Goal: Contribute content: Contribute content

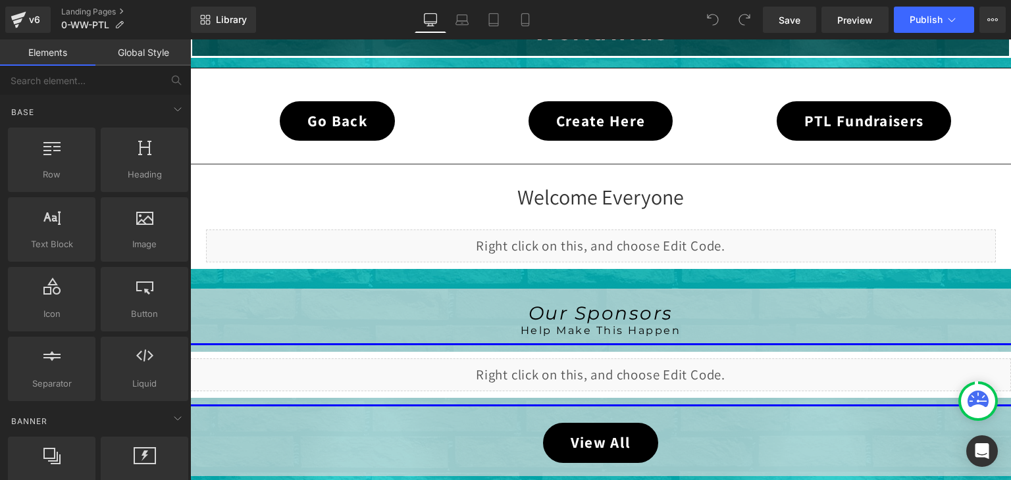
scroll to position [395, 0]
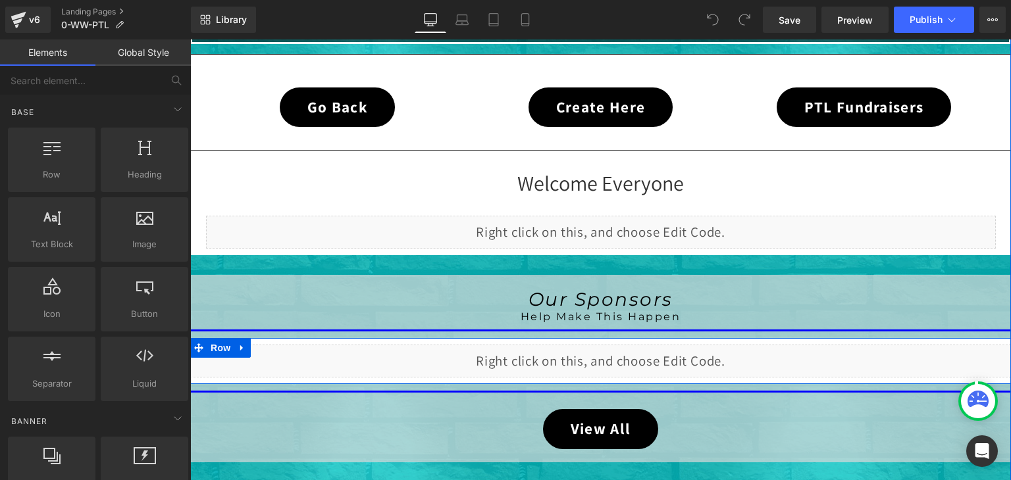
click at [618, 356] on div "Liquid" at bounding box center [600, 361] width 821 height 33
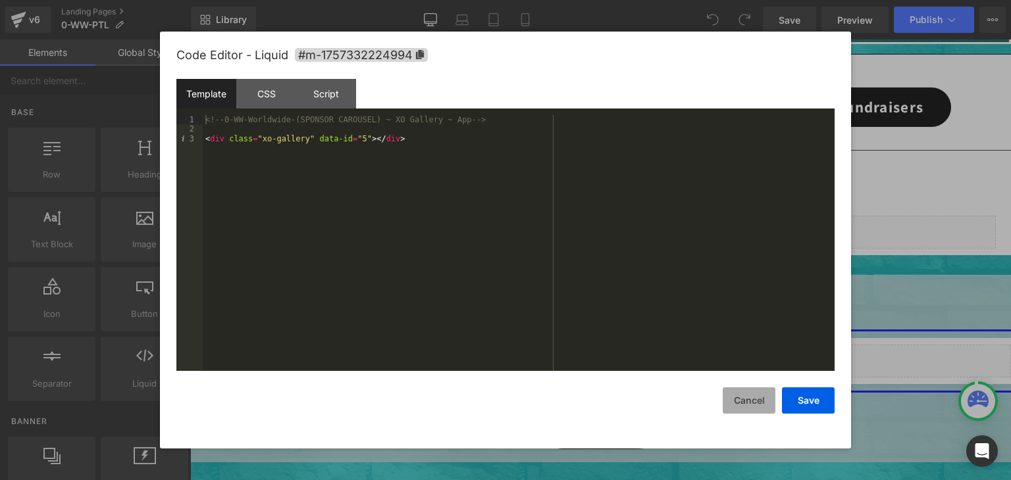
click at [742, 398] on button "Cancel" at bounding box center [749, 401] width 53 height 26
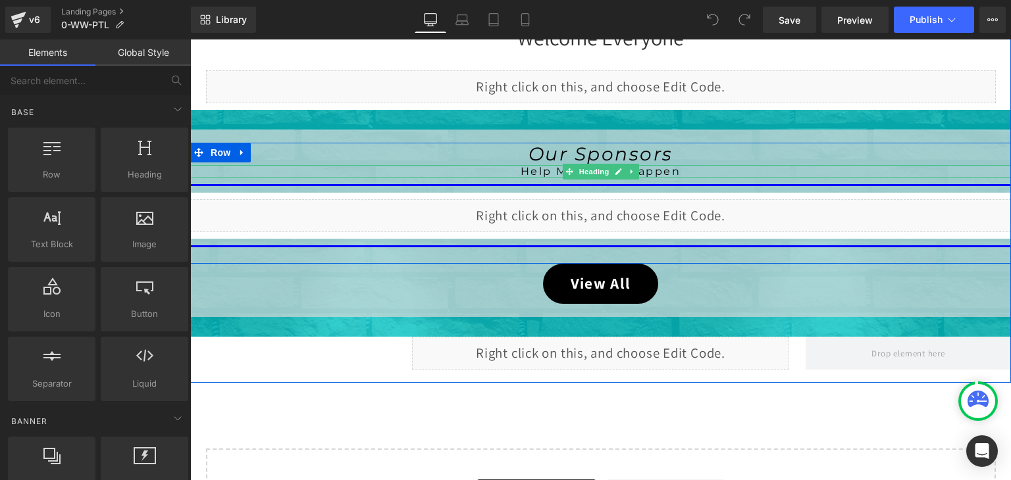
scroll to position [592, 0]
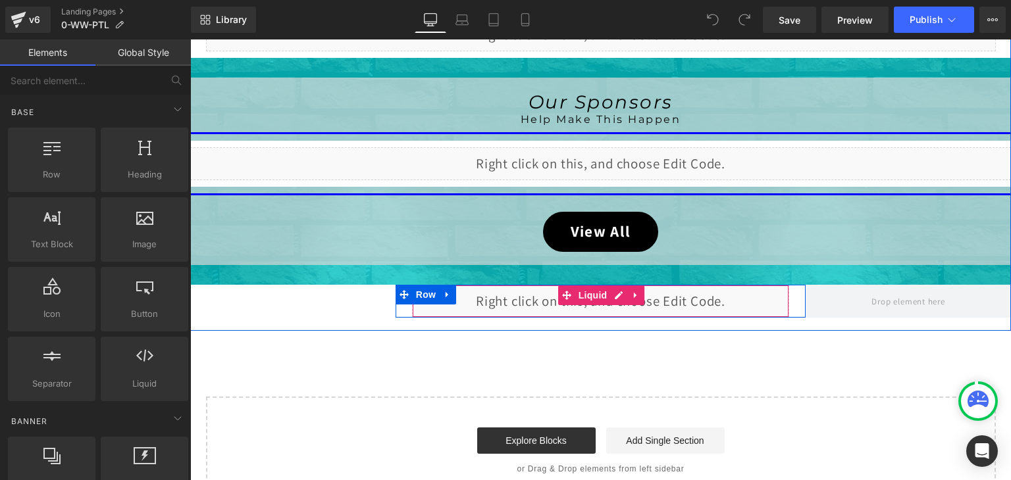
click at [614, 293] on div "Liquid" at bounding box center [601, 301] width 378 height 33
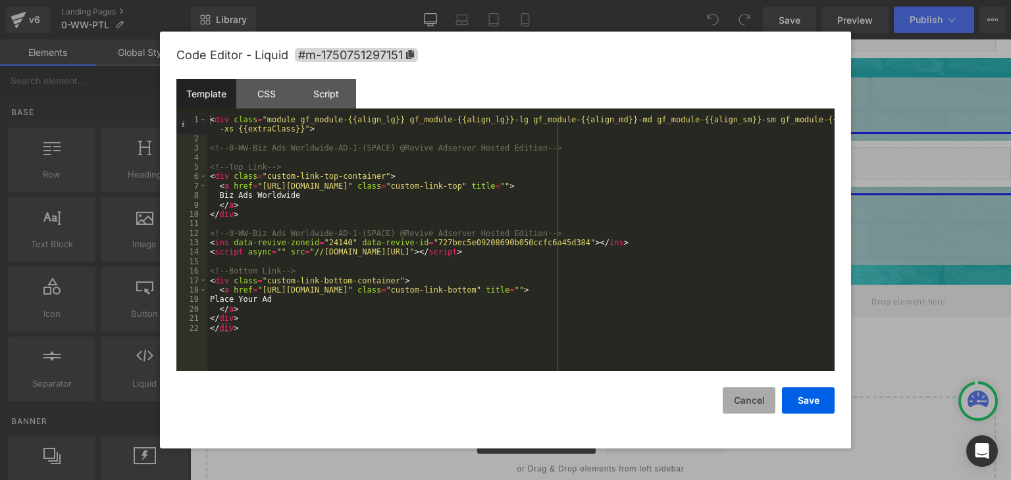
click at [748, 396] on button "Cancel" at bounding box center [749, 401] width 53 height 26
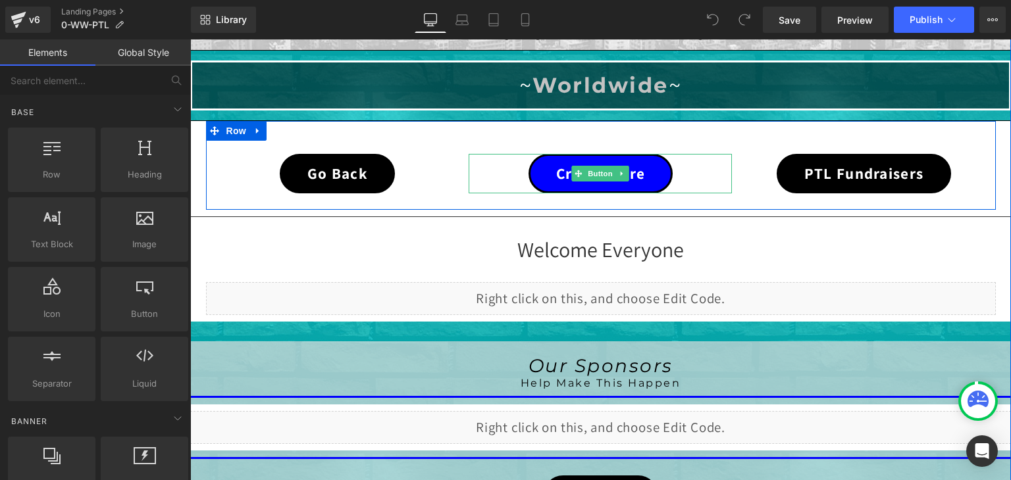
scroll to position [329, 0]
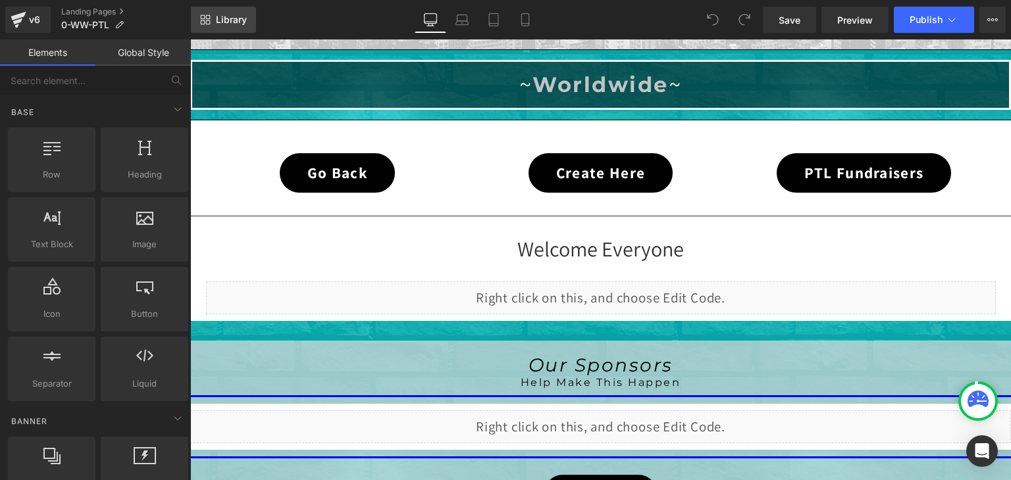
click at [214, 18] on link "Library" at bounding box center [223, 20] width 65 height 26
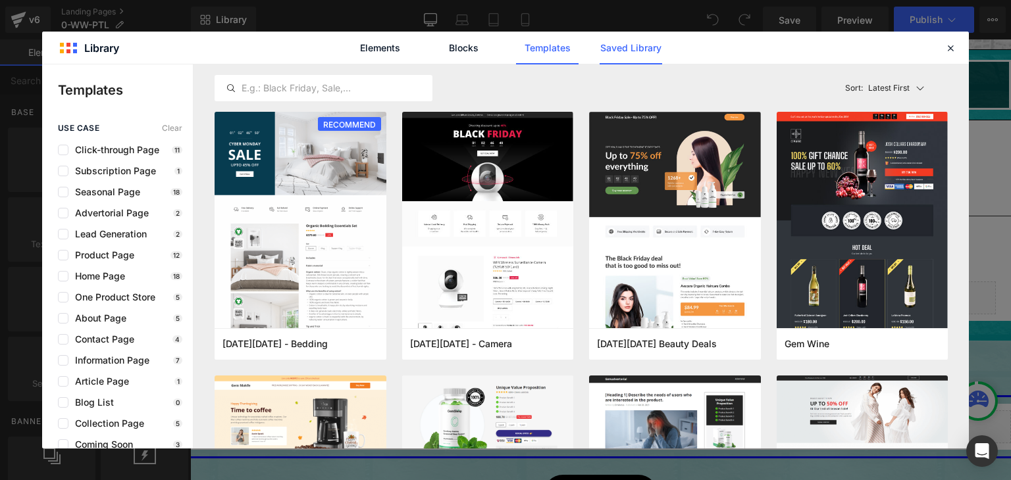
click at [636, 41] on link "Saved Library" at bounding box center [631, 48] width 63 height 33
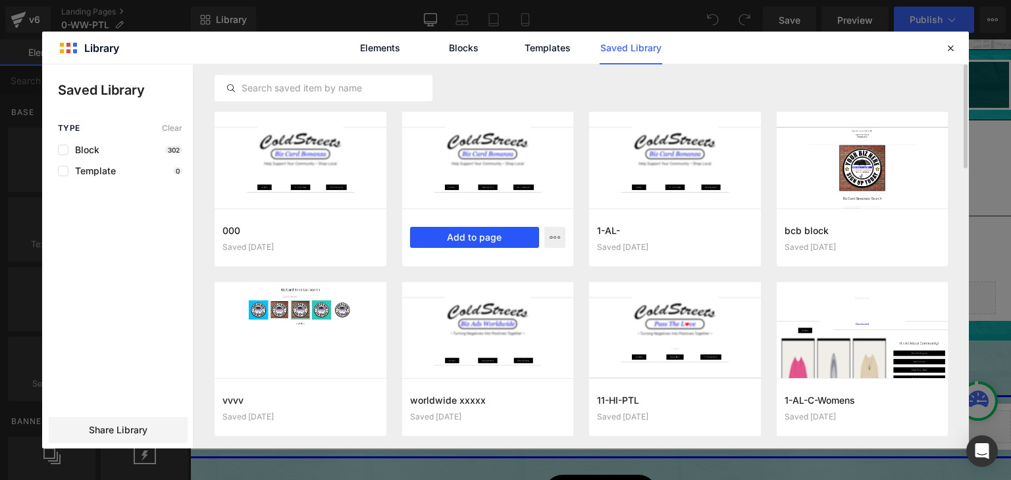
click at [482, 233] on button "Add to page" at bounding box center [475, 237] width 130 height 21
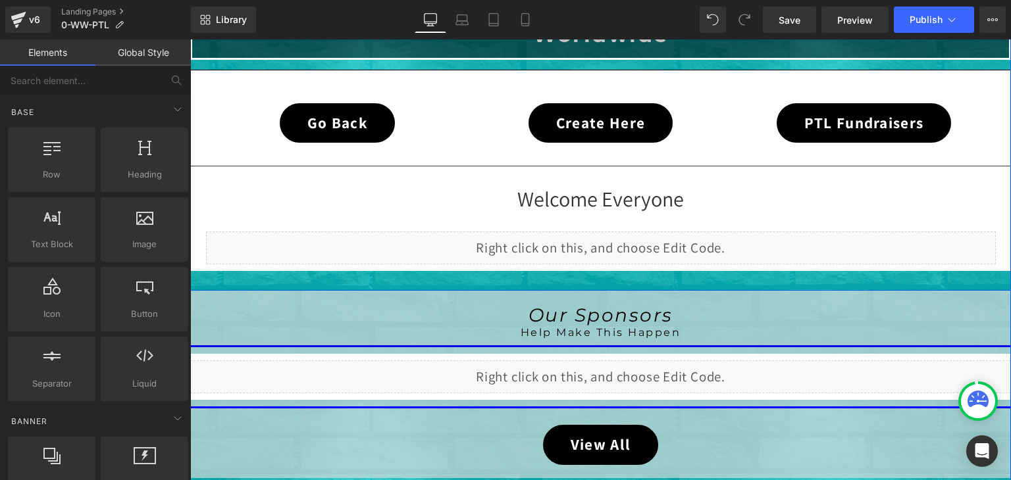
scroll to position [355, 0]
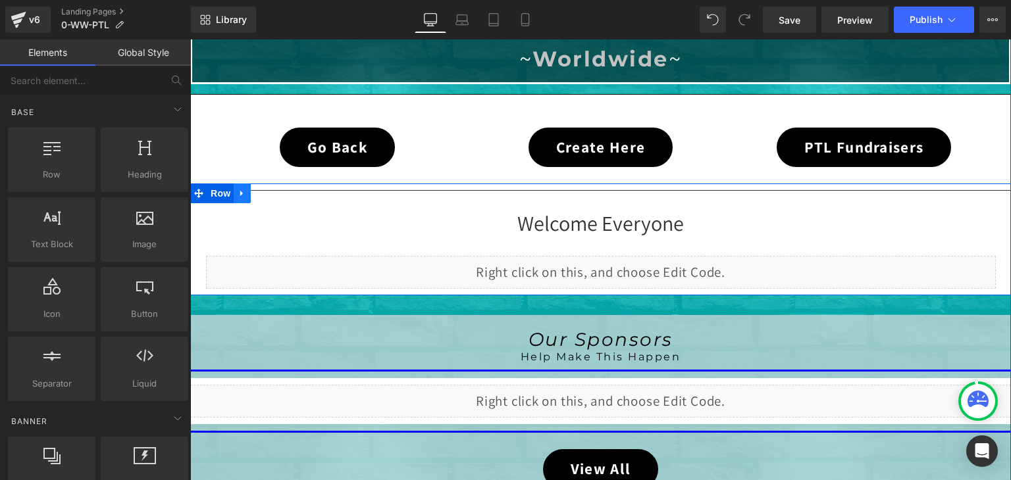
click at [234, 193] on link at bounding box center [242, 194] width 17 height 20
click at [272, 195] on icon at bounding box center [276, 193] width 9 height 9
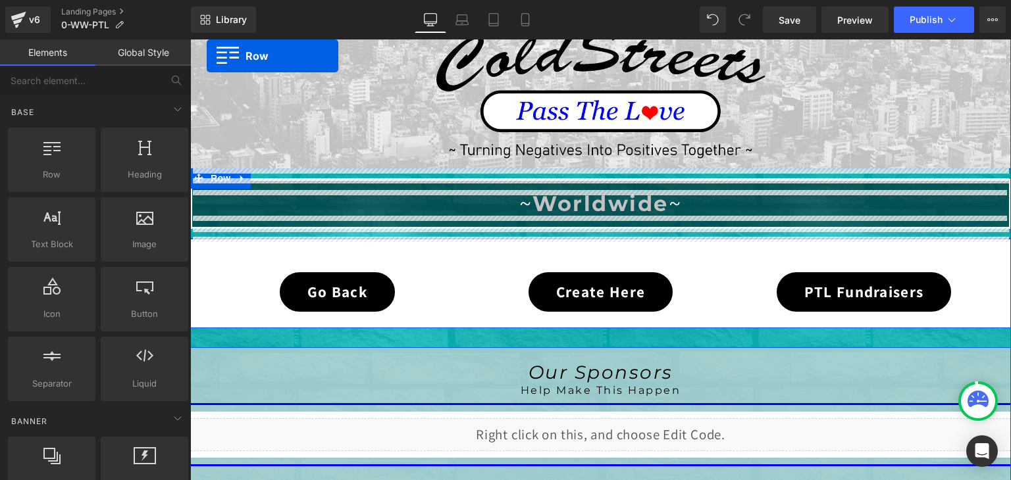
scroll to position [144, 0]
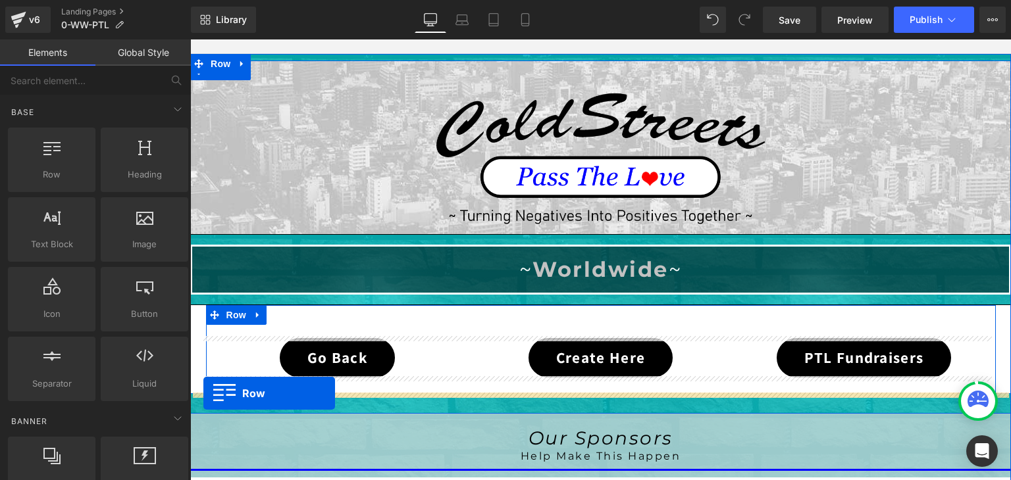
drag, startPoint x: 213, startPoint y: 213, endPoint x: 203, endPoint y: 394, distance: 180.6
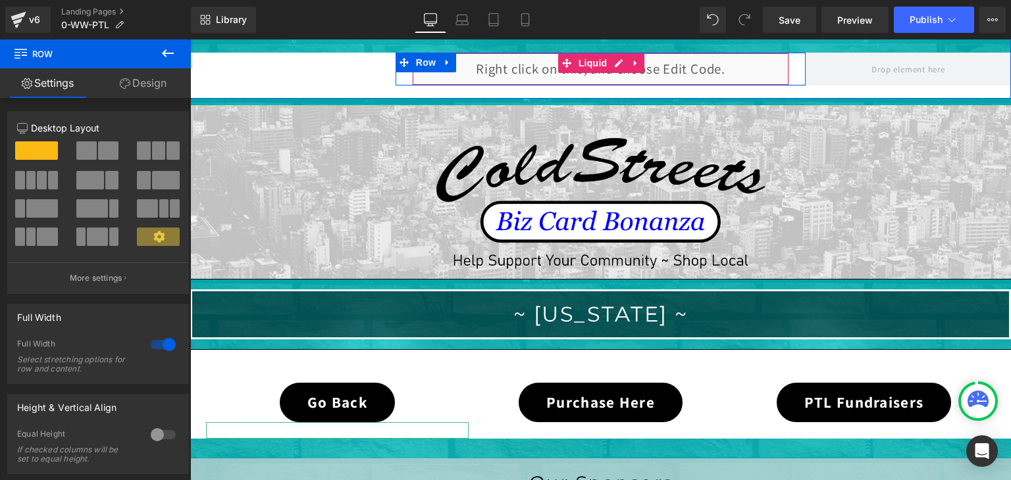
scroll to position [1000, 0]
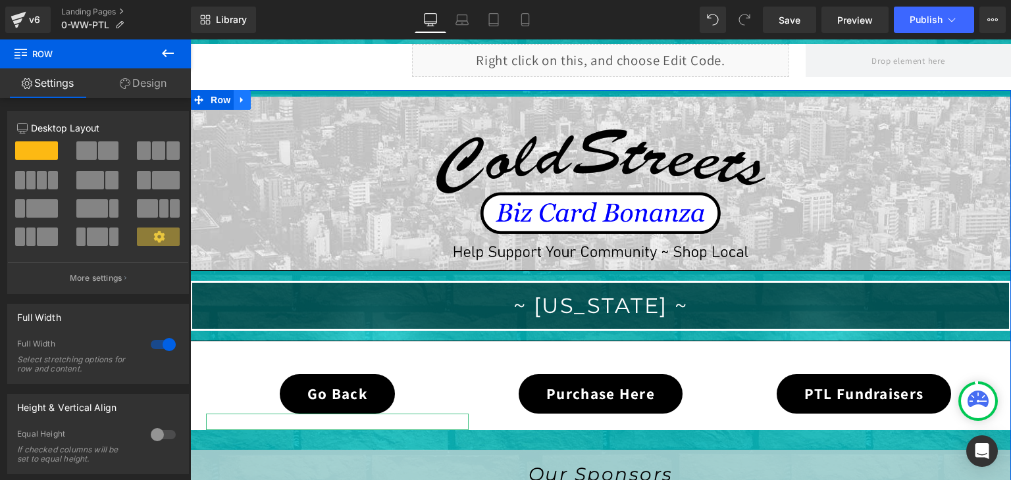
click at [242, 91] on link at bounding box center [242, 100] width 17 height 20
click at [272, 95] on icon at bounding box center [276, 100] width 9 height 10
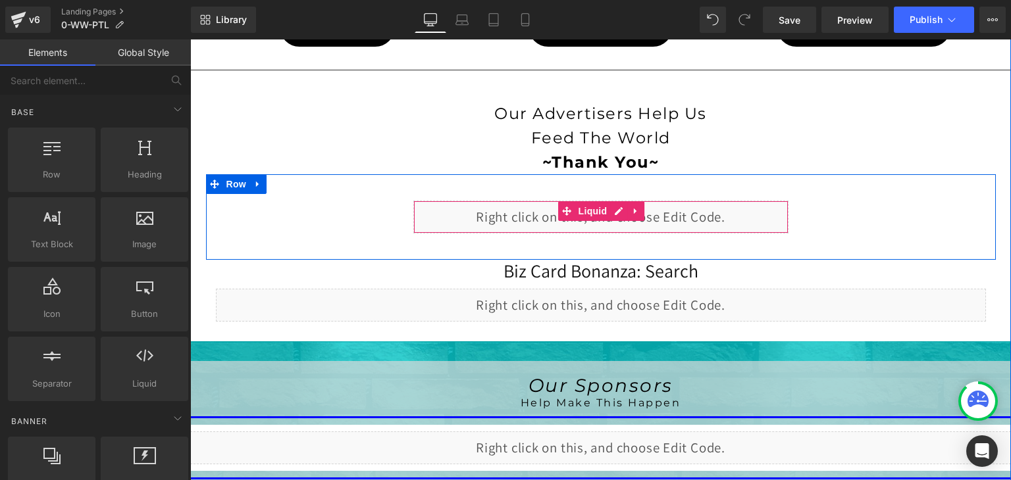
scroll to position [473, 0]
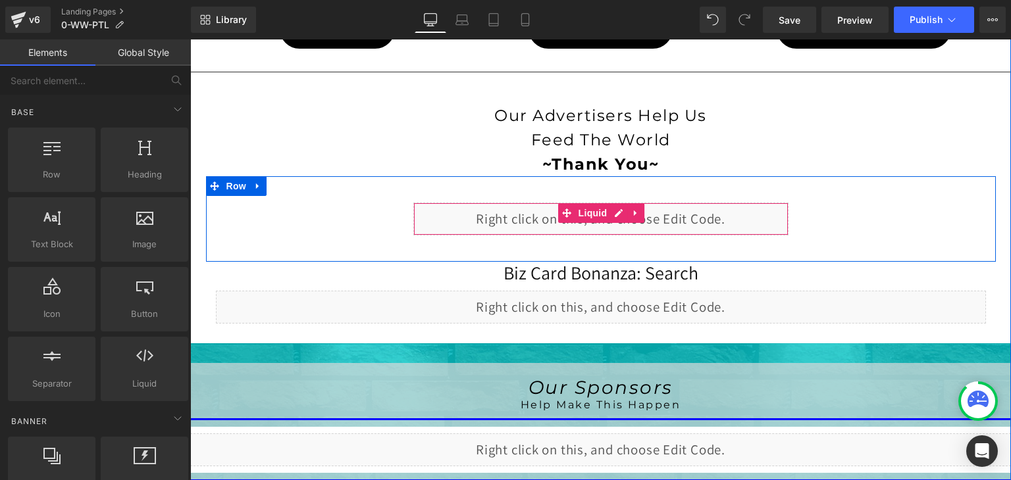
click at [615, 207] on div "Liquid" at bounding box center [600, 219] width 375 height 33
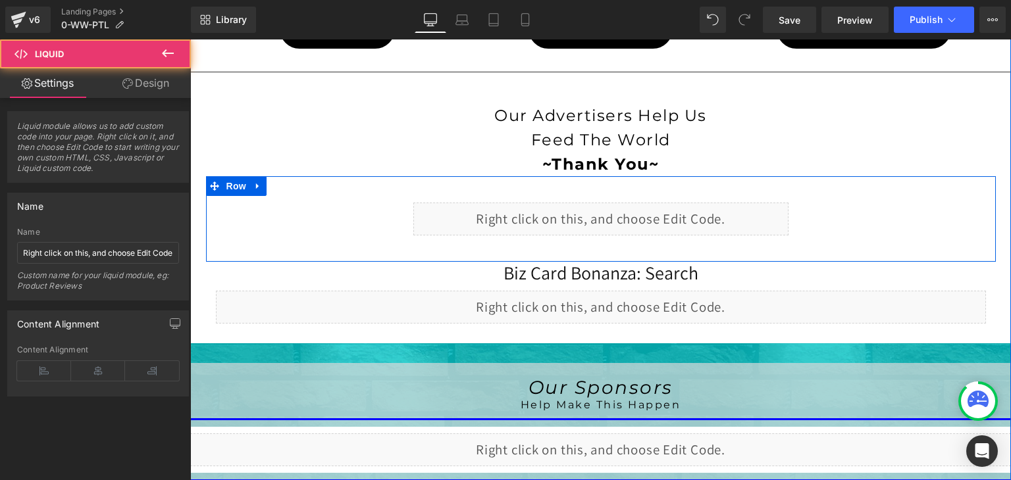
click at [615, 210] on div "Liquid" at bounding box center [600, 219] width 375 height 33
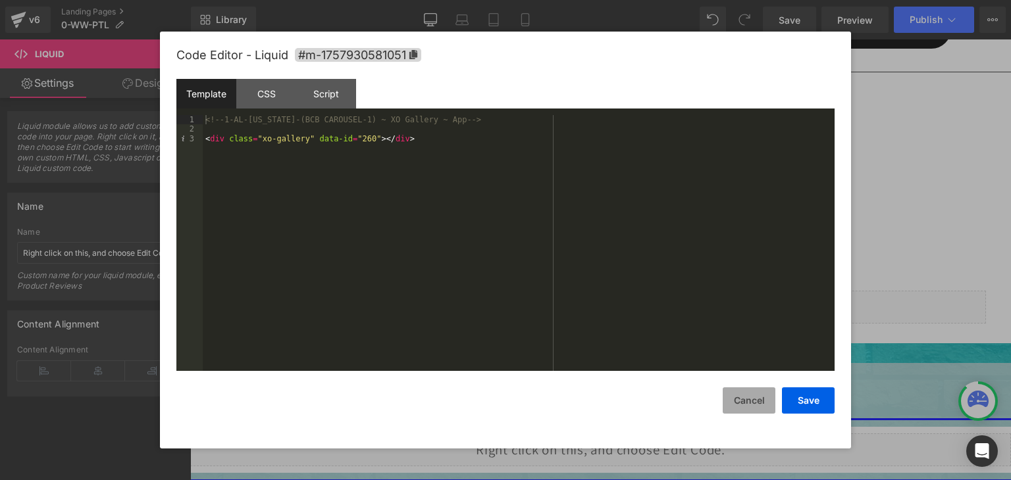
click at [754, 394] on button "Cancel" at bounding box center [749, 401] width 53 height 26
click at [613, 295] on div "Liquid" at bounding box center [601, 307] width 770 height 33
drag, startPoint x: 335, startPoint y: 120, endPoint x: 225, endPoint y: 119, distance: 109.9
click at [225, 119] on div "<!-- 1-AL-[US_STATE]-(BCB CARDS-2) ~ XO Gallery ~ App --> < div class = "xo-gal…" at bounding box center [519, 252] width 632 height 275
drag, startPoint x: 222, startPoint y: 119, endPoint x: 337, endPoint y: 123, distance: 115.2
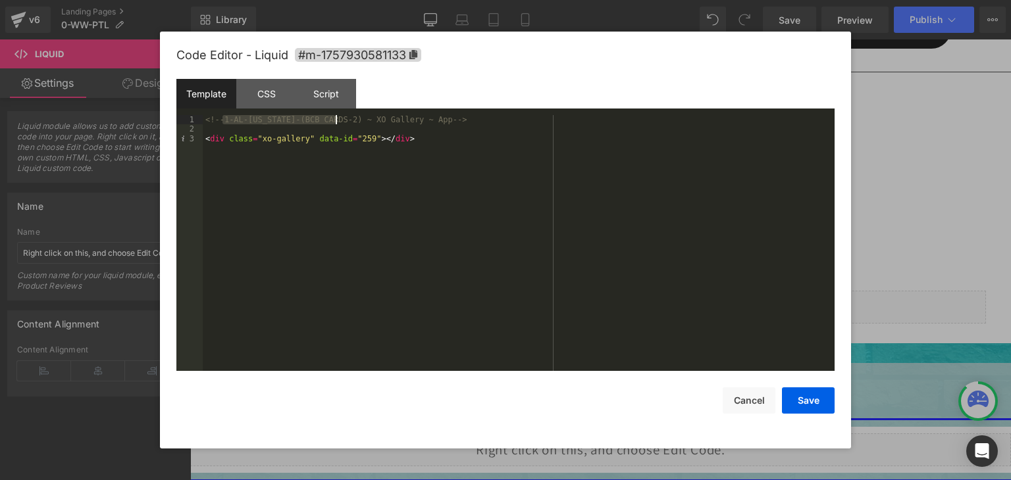
click at [337, 123] on div "<!-- 1-AL-[US_STATE]-(BCB CARDS-2) ~ XO Gallery ~ App --> < div class = "xo-gal…" at bounding box center [519, 252] width 632 height 275
click at [411, 138] on div "<!-- 0-WW-Worldwide-(PTL CARDS-ALL-2) ~ XO Gallery ~ App --> < div class = "xo-…" at bounding box center [519, 252] width 632 height 275
drag, startPoint x: 361, startPoint y: 143, endPoint x: 353, endPoint y: 142, distance: 7.3
click at [353, 142] on div "<!-- 0-WW-Worldwide-(PTL CARDS-ALL-2) ~ XO Gallery ~ App --> < div class = "xo-…" at bounding box center [519, 252] width 632 height 275
click at [808, 398] on button "Save" at bounding box center [808, 401] width 53 height 26
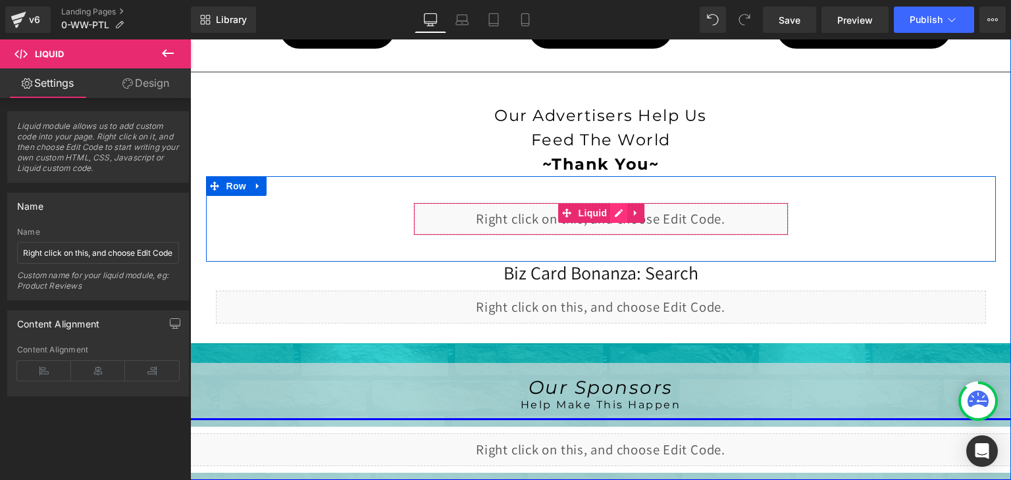
click at [611, 210] on div "Liquid" at bounding box center [600, 219] width 375 height 33
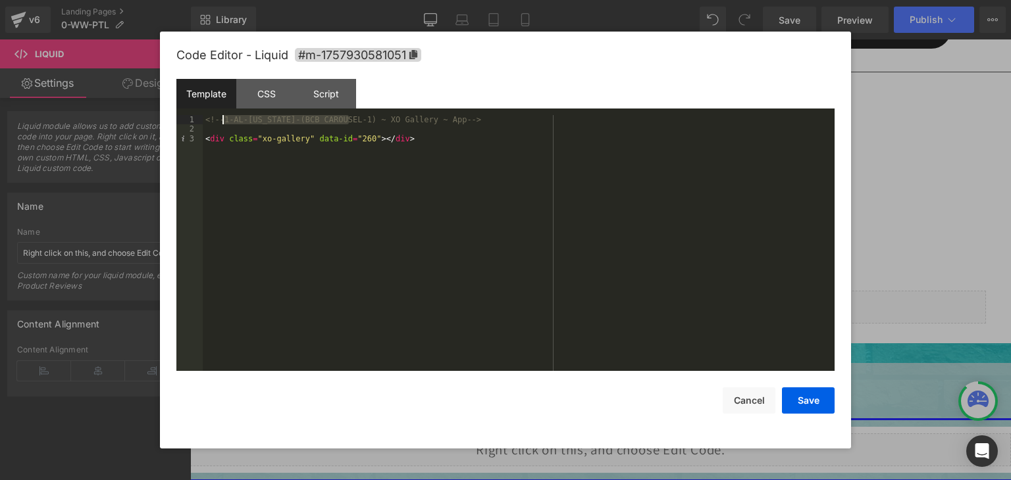
drag, startPoint x: 348, startPoint y: 119, endPoint x: 224, endPoint y: 118, distance: 123.7
click at [224, 118] on div "<!-- 1-AL-[US_STATE]-(BCB CAROUSEL-1) ~ XO Gallery ~ App --> < div class = "xo-…" at bounding box center [519, 252] width 632 height 275
click at [361, 138] on div "<!-- 0-WW-Worldwide-(PTL CAROUSEL-ALL-1) ~ XO Gallery ~ App --> < div class = "…" at bounding box center [519, 252] width 632 height 275
click at [816, 392] on button "Save" at bounding box center [808, 401] width 53 height 26
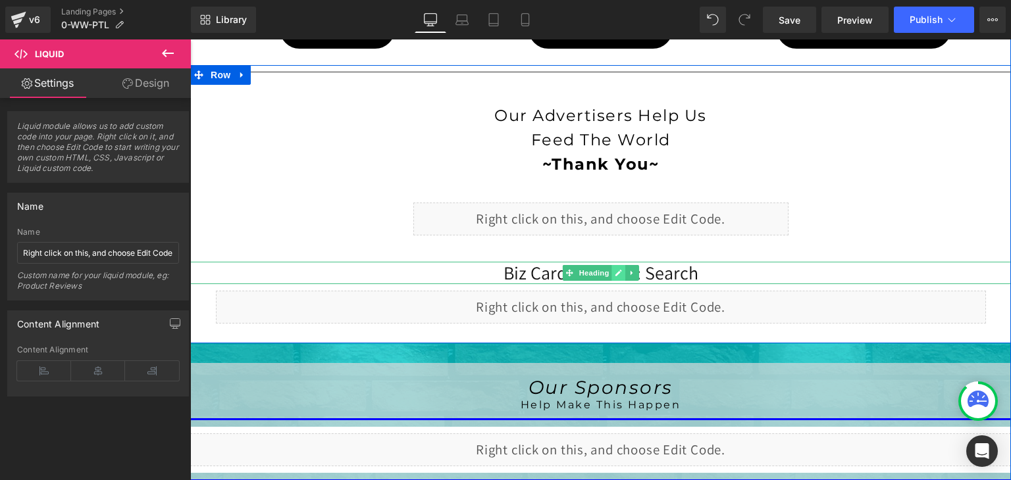
click at [615, 271] on icon at bounding box center [618, 273] width 7 height 8
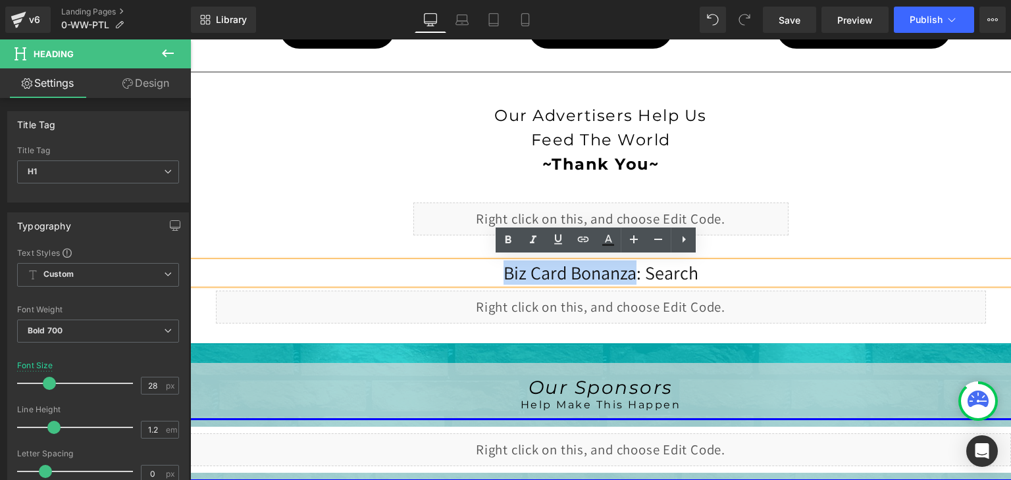
drag, startPoint x: 632, startPoint y: 269, endPoint x: 502, endPoint y: 269, distance: 130.3
click at [503, 269] on span "Biz Card Bonanza: Search" at bounding box center [600, 273] width 195 height 24
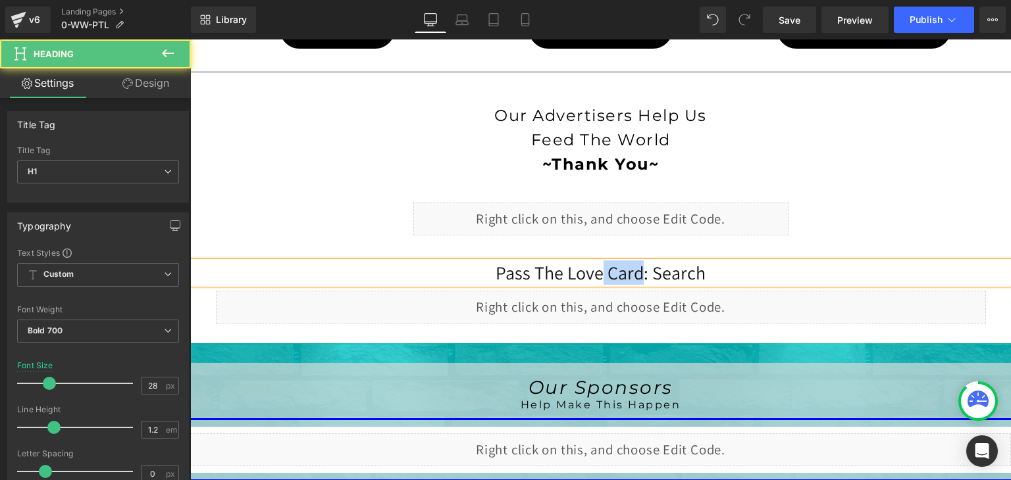
drag, startPoint x: 639, startPoint y: 270, endPoint x: 598, endPoint y: 272, distance: 40.8
click at [598, 272] on span "Pass The Love Card: Search" at bounding box center [601, 273] width 210 height 24
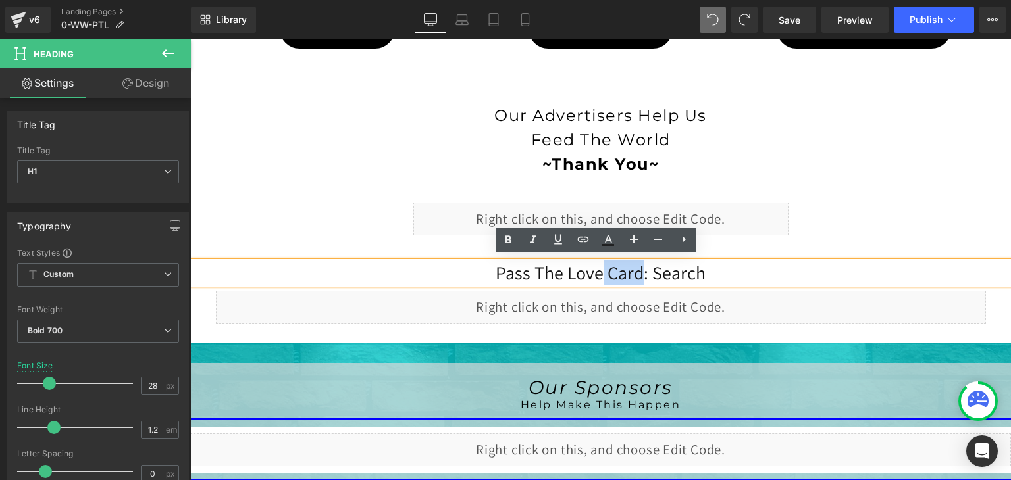
drag, startPoint x: 637, startPoint y: 269, endPoint x: 595, endPoint y: 270, distance: 42.1
click at [595, 270] on span "Pass The Love Card: Search" at bounding box center [601, 273] width 210 height 24
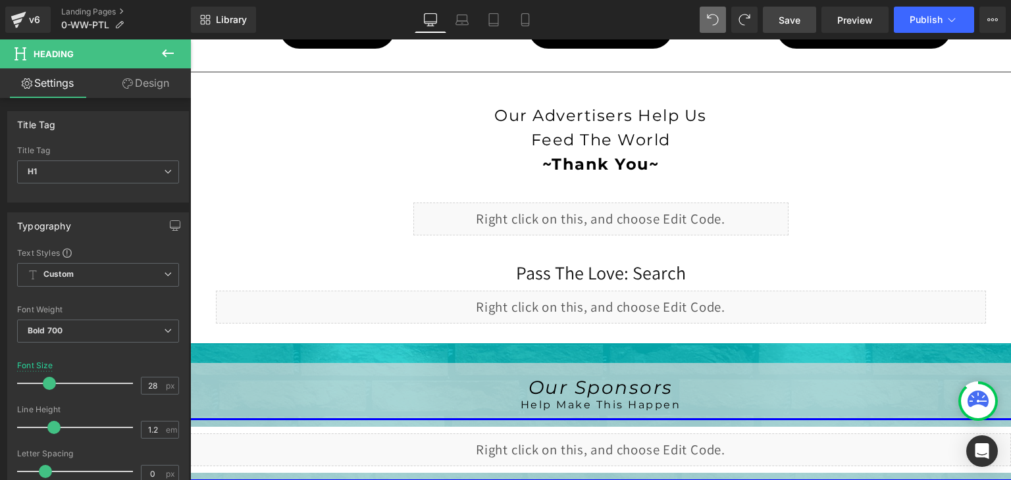
click at [787, 17] on span "Save" at bounding box center [790, 20] width 22 height 14
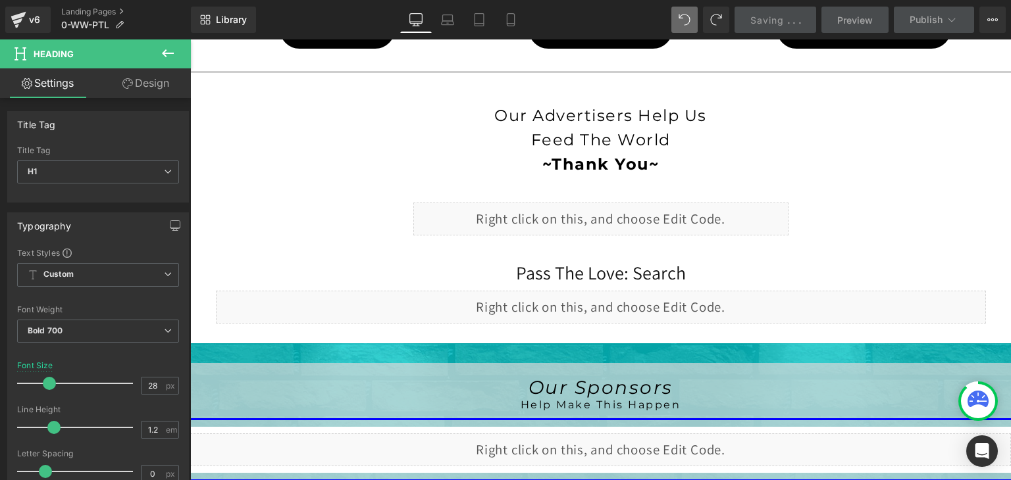
click at [977, 382] on div at bounding box center [977, 401] width 39 height 39
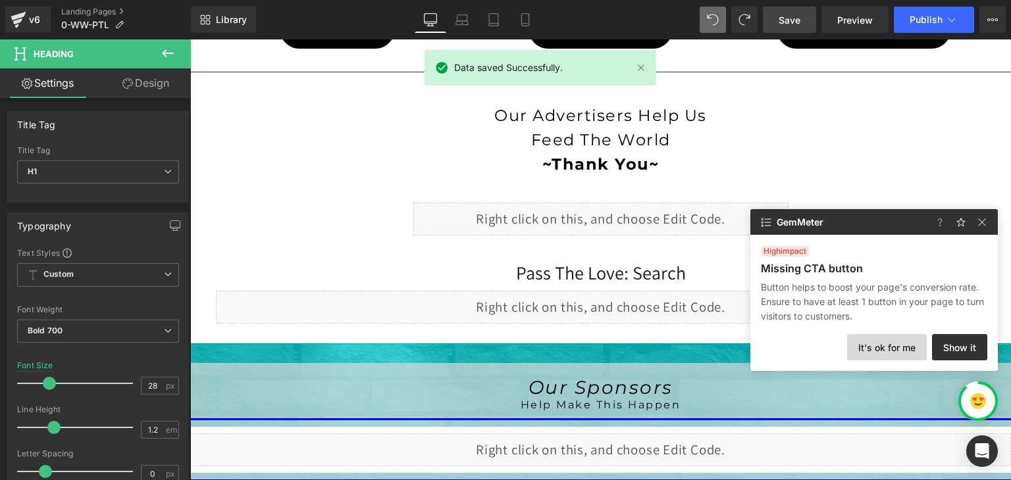
click at [906, 349] on button "It's ok for me" at bounding box center [887, 347] width 80 height 26
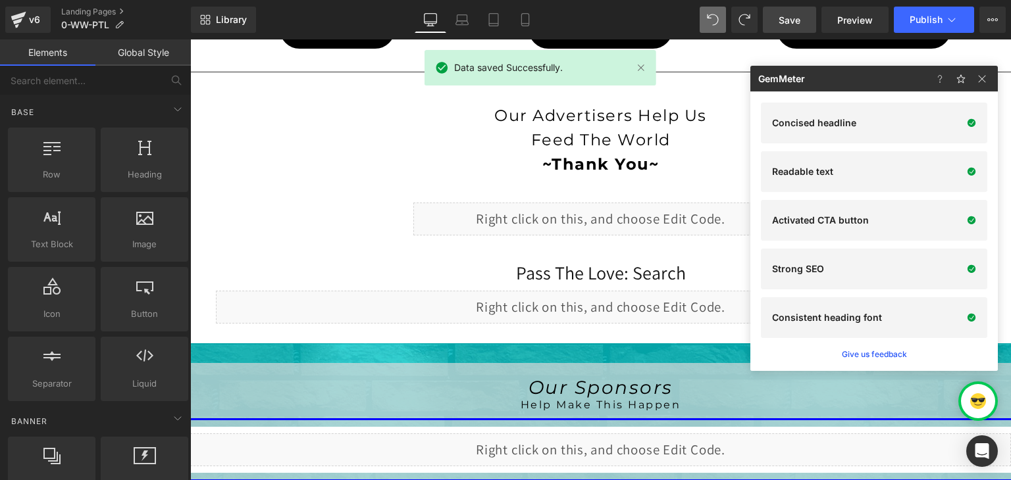
click at [798, 18] on span "Save" at bounding box center [790, 20] width 22 height 14
click at [943, 20] on button "Publish" at bounding box center [934, 20] width 80 height 26
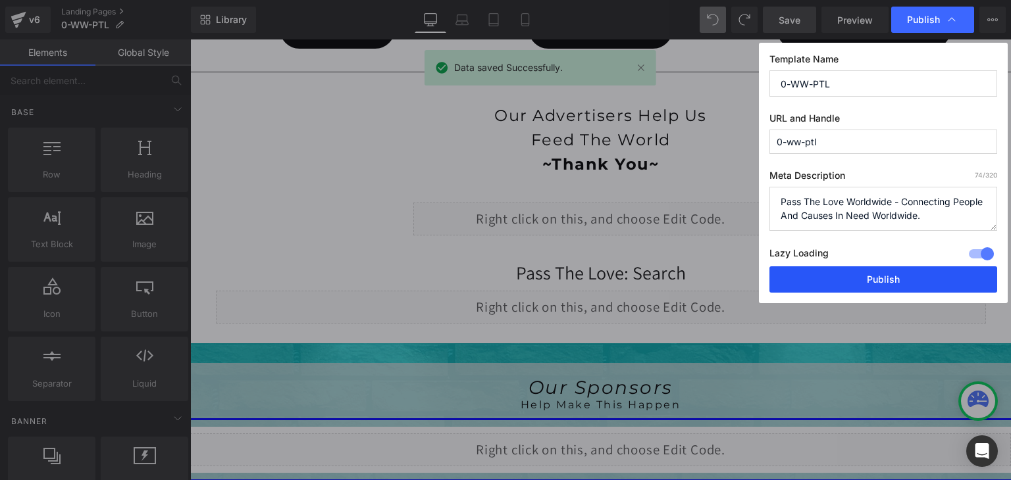
click at [913, 267] on button "Publish" at bounding box center [883, 280] width 228 height 26
